Goal: Obtain resource: Obtain resource

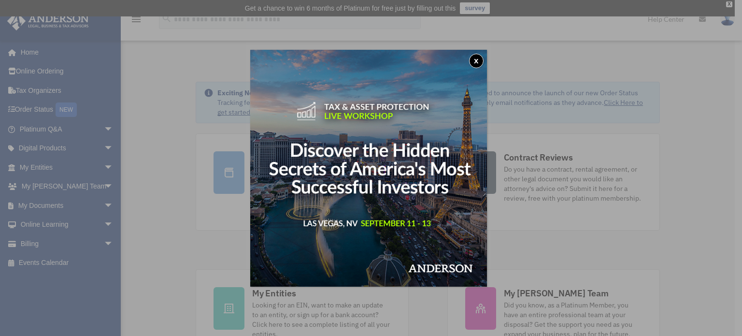
click at [476, 59] on button "x" at bounding box center [476, 61] width 14 height 14
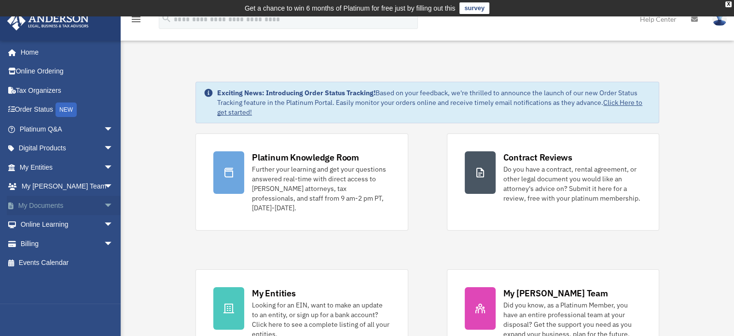
click at [70, 204] on link "My Documents arrow_drop_down" at bounding box center [67, 205] width 121 height 19
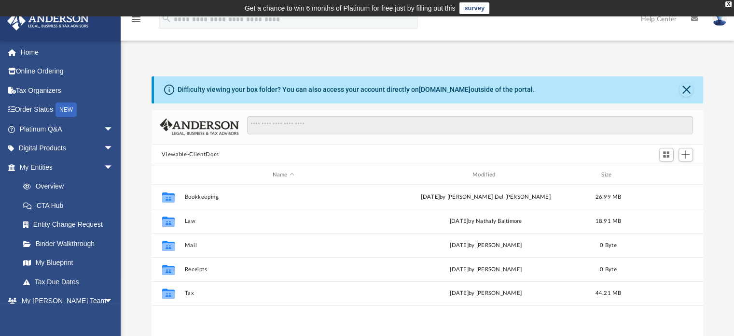
scroll to position [212, 545]
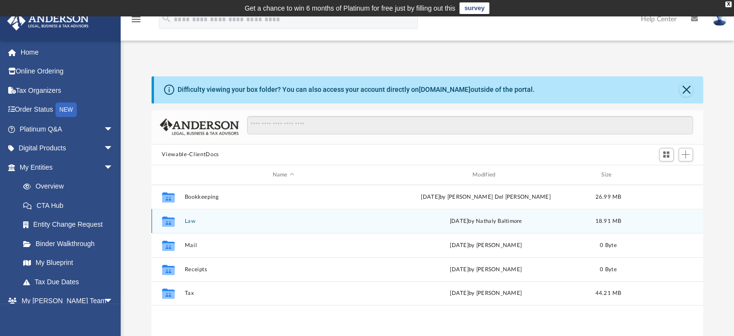
click at [169, 220] on icon "grid" at bounding box center [168, 223] width 13 height 8
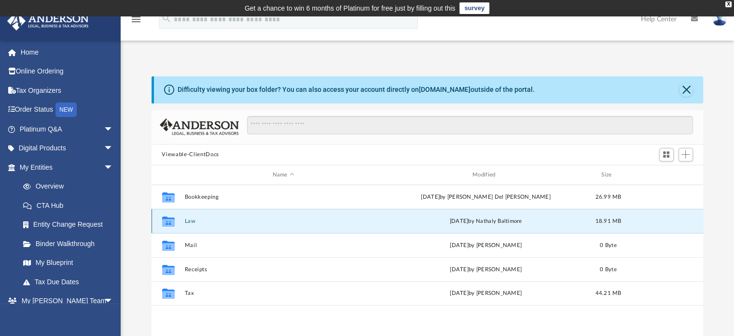
click at [169, 220] on icon "grid" at bounding box center [168, 223] width 13 height 8
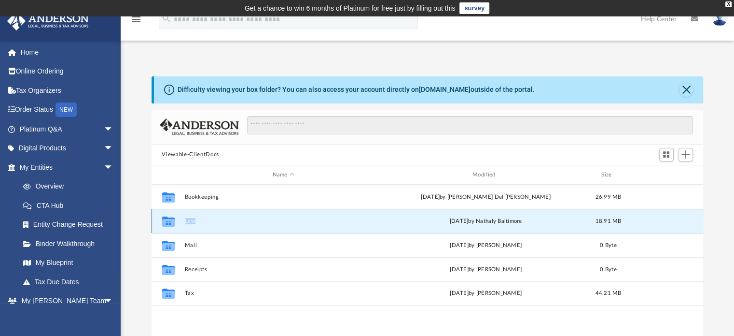
click at [190, 220] on button "Law" at bounding box center [283, 221] width 198 height 6
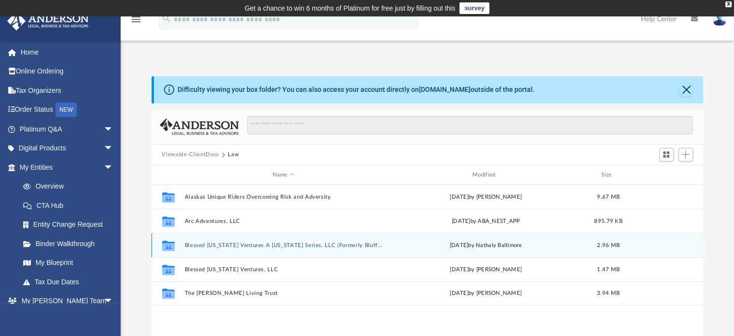
click at [170, 245] on icon "grid" at bounding box center [168, 247] width 13 height 8
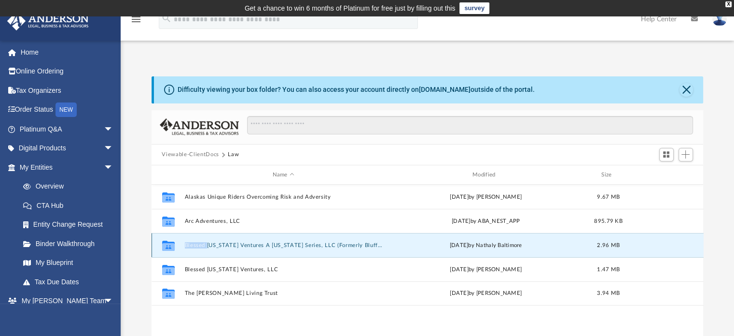
click at [170, 245] on icon "grid" at bounding box center [168, 247] width 13 height 8
click at [191, 245] on button "Blessed [US_STATE] Ventures A [US_STATE] Series, LLC (Formerly Bluffed Southern…" at bounding box center [283, 245] width 198 height 6
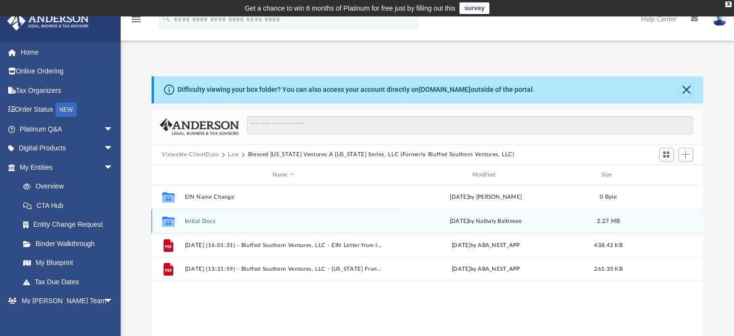
click at [168, 219] on icon "grid" at bounding box center [168, 223] width 13 height 8
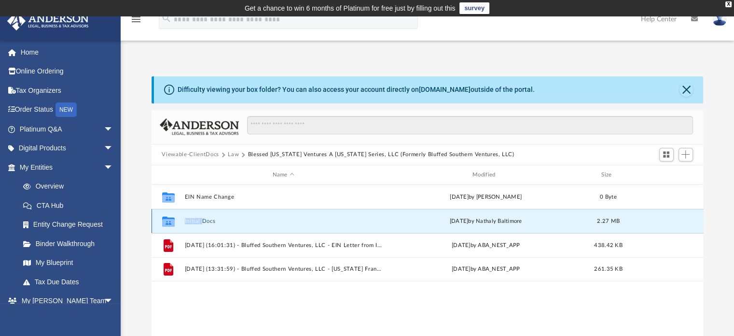
click at [168, 219] on icon "grid" at bounding box center [168, 223] width 13 height 8
click at [193, 222] on button "Initial Docs" at bounding box center [283, 221] width 198 height 6
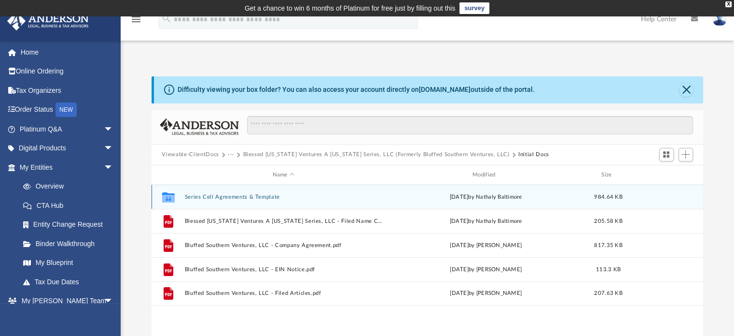
click at [196, 197] on button "Series Cell Agreements & Template" at bounding box center [283, 197] width 198 height 6
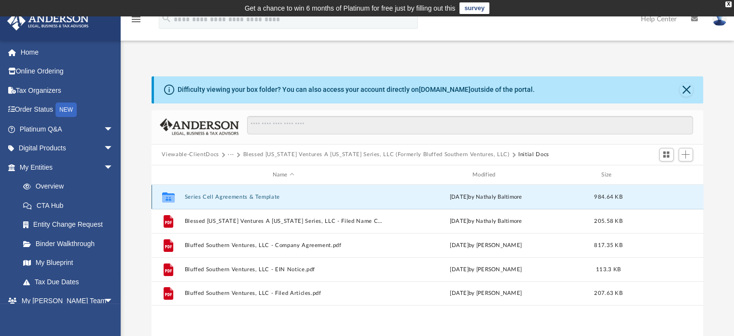
click at [196, 197] on button "Series Cell Agreements & Template" at bounding box center [283, 197] width 198 height 6
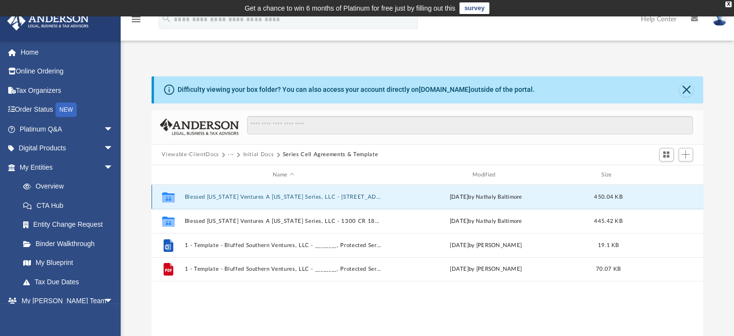
click at [198, 196] on button "Blessed [US_STATE] Ventures A [US_STATE] Series, LLC - [STREET_ADDRESS] Series" at bounding box center [283, 197] width 198 height 6
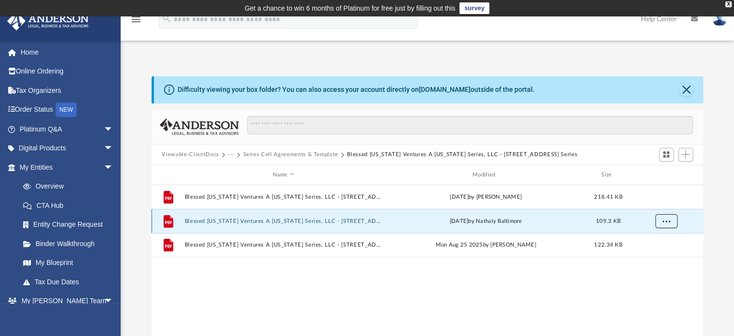
click at [664, 220] on span "More options" at bounding box center [666, 220] width 8 height 5
click at [657, 243] on li "Preview" at bounding box center [658, 241] width 28 height 10
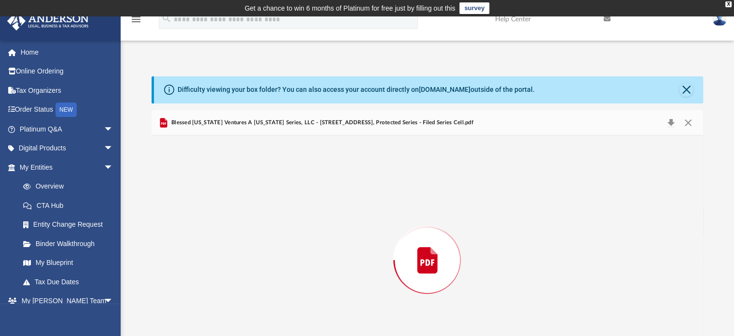
scroll to position [49, 0]
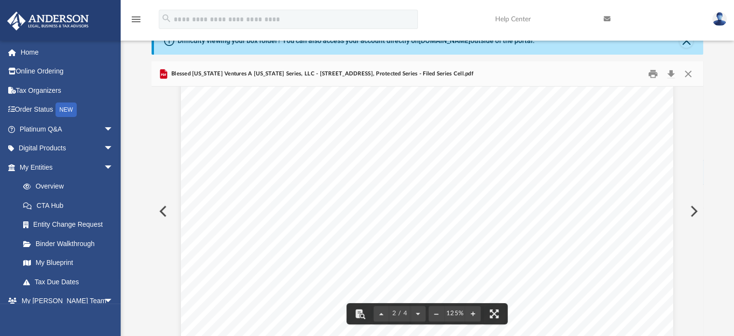
click at [648, 276] on div "Page 2" at bounding box center [427, 339] width 492 height 637
click at [651, 74] on button "Print" at bounding box center [653, 73] width 19 height 15
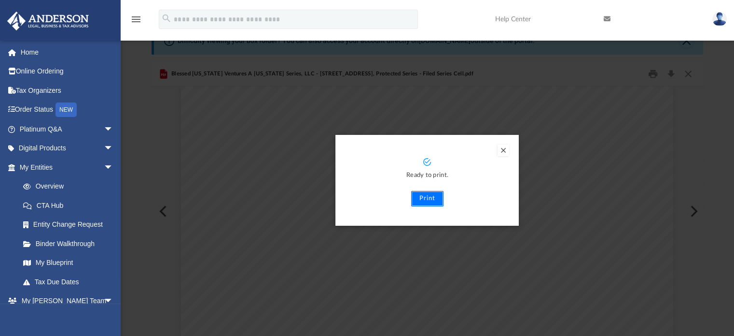
click at [430, 196] on button "Print" at bounding box center [427, 198] width 32 height 15
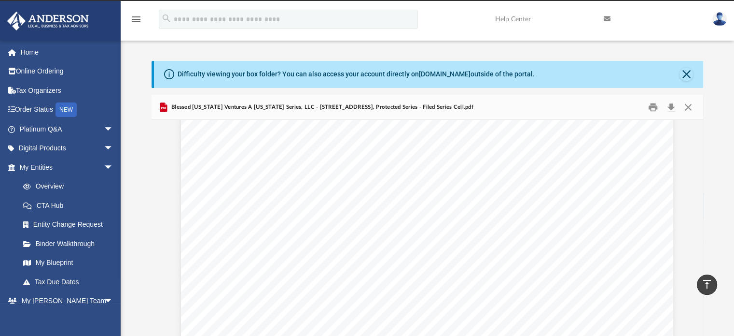
scroll to position [0, 0]
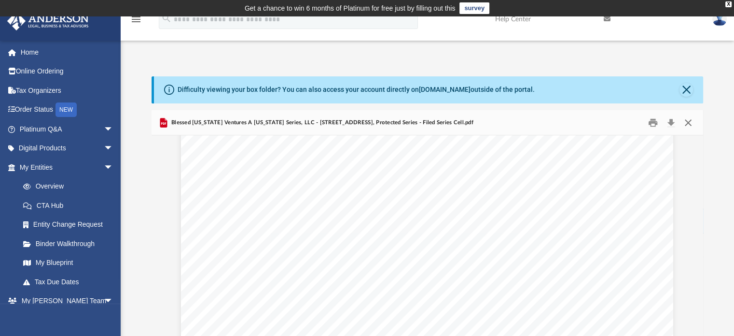
click at [689, 121] on button "Close" at bounding box center [688, 122] width 17 height 15
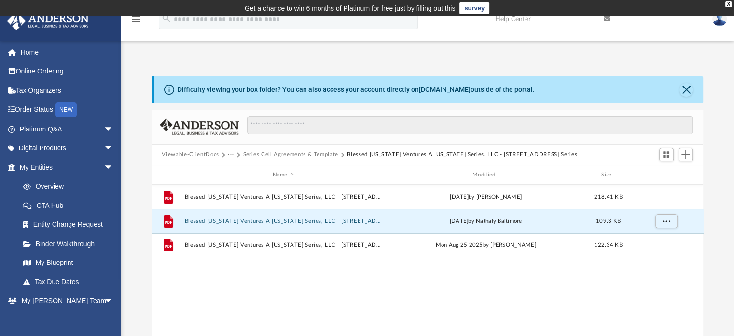
click at [323, 220] on button "Blessed [US_STATE] Ventures A [US_STATE] Series, LLC - [STREET_ADDRESS], Protec…" at bounding box center [283, 221] width 198 height 6
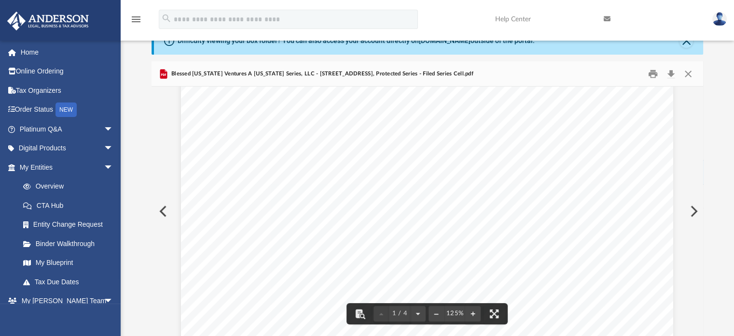
scroll to position [139, 0]
click at [687, 69] on button "Close" at bounding box center [688, 73] width 17 height 15
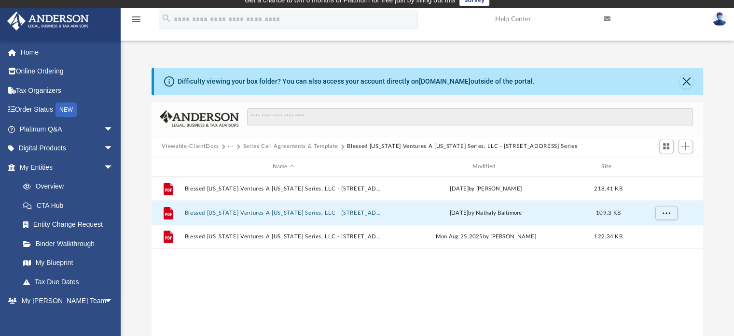
scroll to position [0, 0]
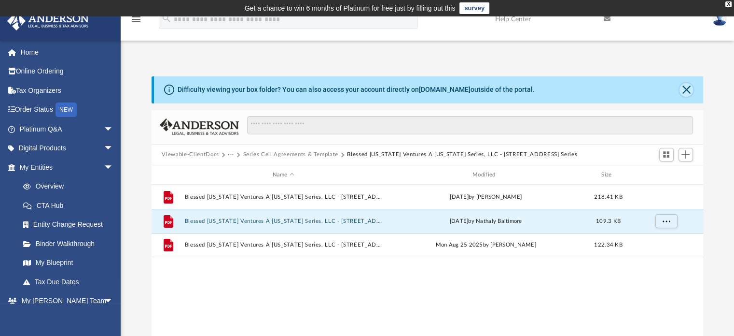
click at [688, 89] on button "Close" at bounding box center [687, 90] width 14 height 14
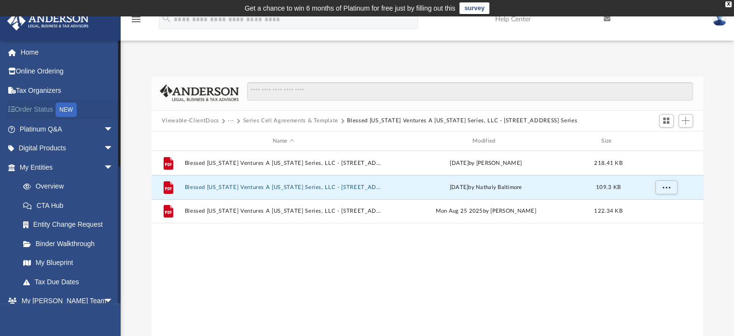
click at [71, 110] on div "NEW" at bounding box center [66, 109] width 21 height 14
